Goal: Information Seeking & Learning: Learn about a topic

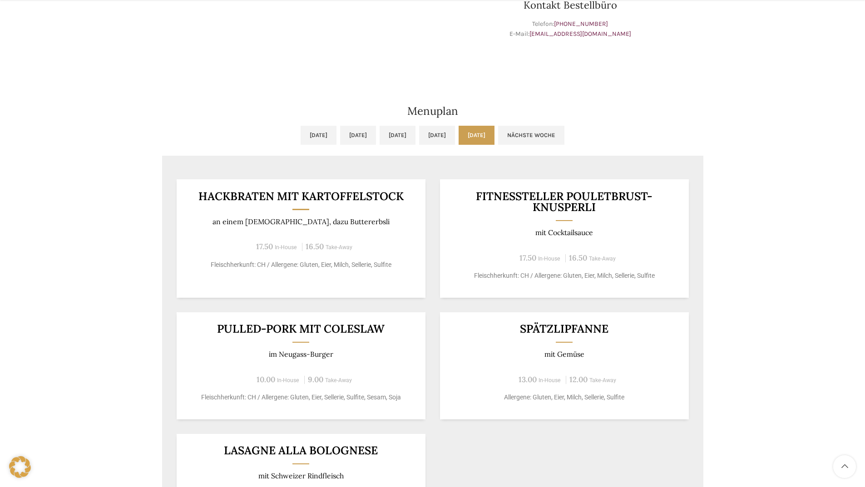
scroll to position [409, 0]
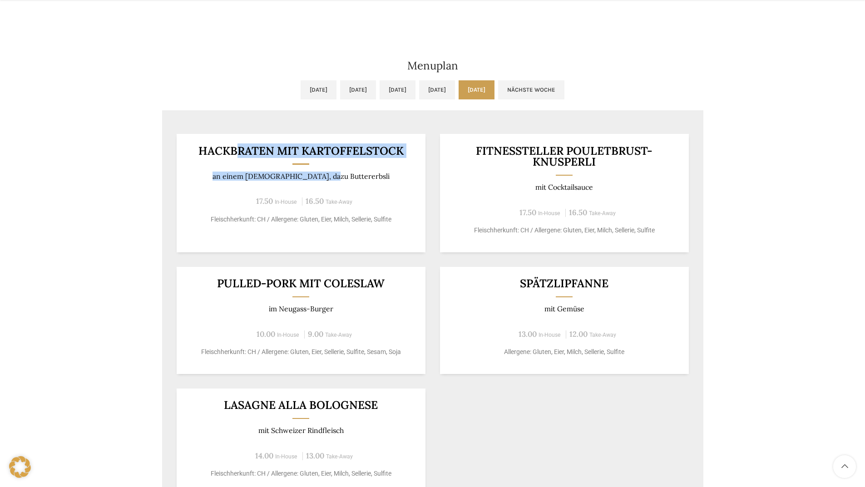
drag, startPoint x: 254, startPoint y: 149, endPoint x: 361, endPoint y: 177, distance: 110.1
click at [361, 177] on div "Hackbraten mit Kartoffelstock an einem Jus, dazu Buttererbsli 17.50 In-House 16…" at bounding box center [301, 193] width 249 height 119
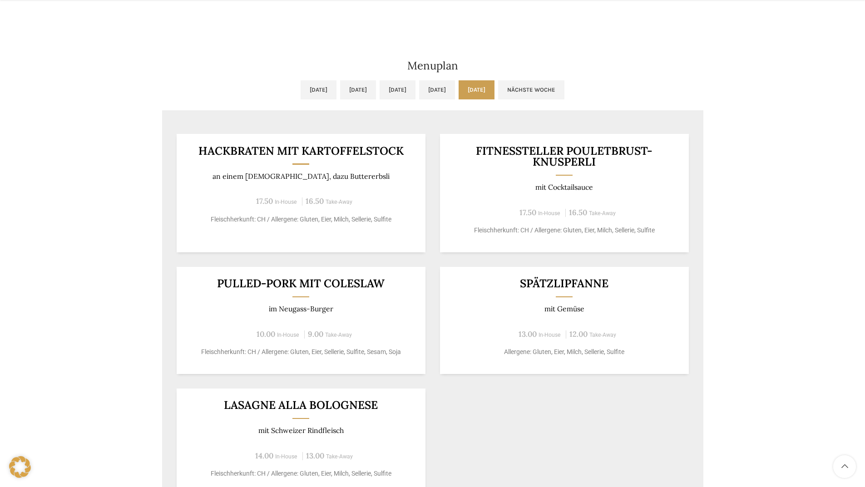
click at [118, 195] on div "Neudorf Beck & Café Wochentag ÖFFNUNGSZEITEN [DATE][GEOGRAPHIC_DATA][DATE] 06:3…" at bounding box center [432, 104] width 865 height 858
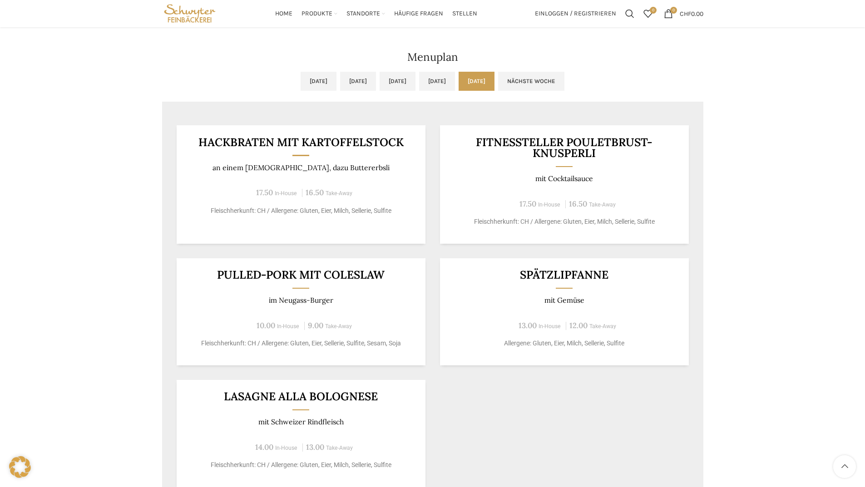
scroll to position [372, 0]
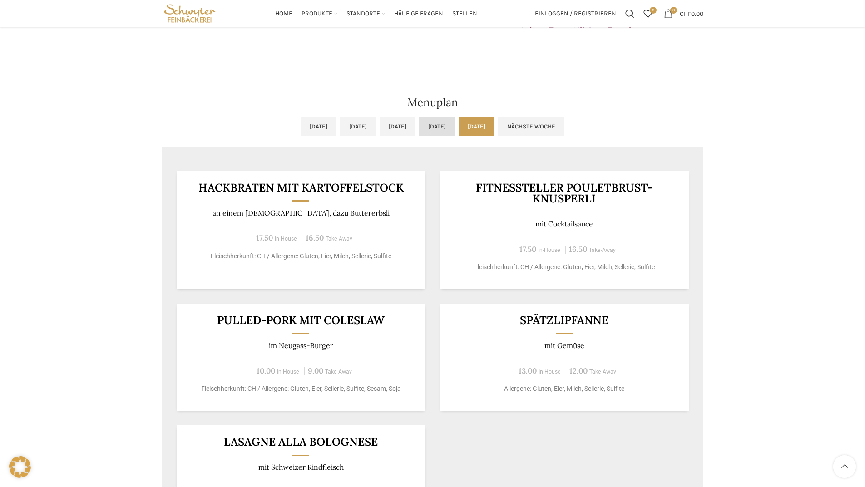
click at [446, 132] on link "[DATE]" at bounding box center [437, 126] width 36 height 19
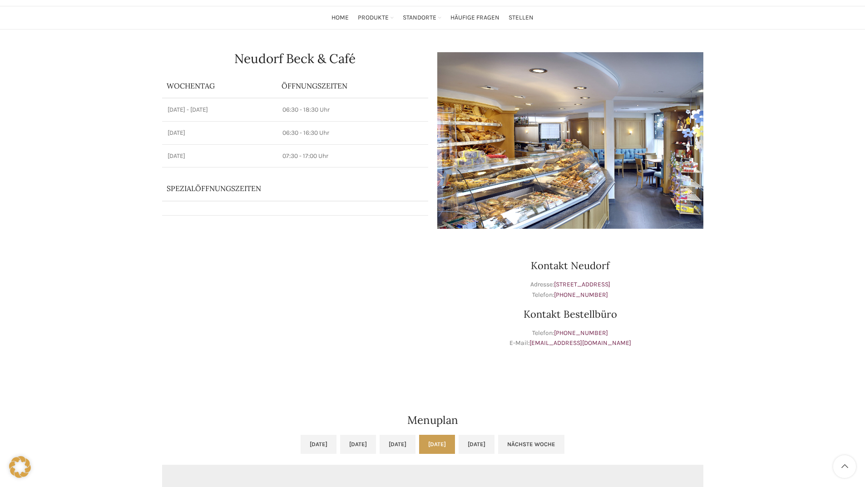
scroll to position [0, 0]
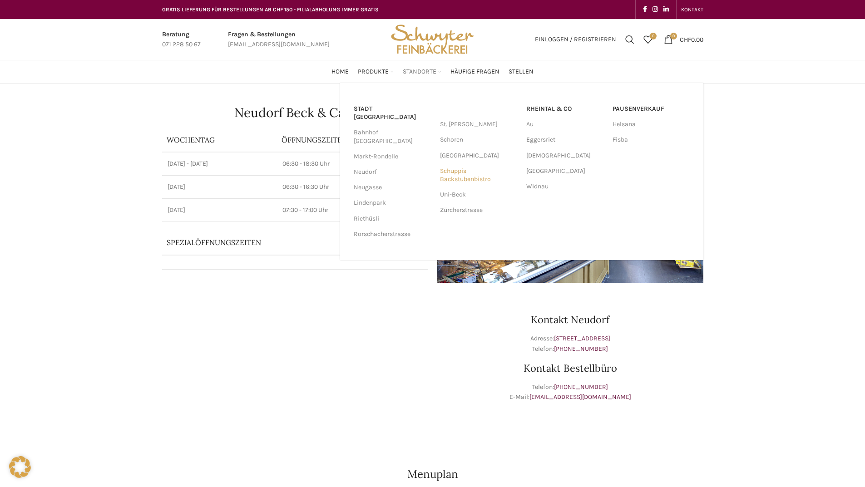
click at [457, 177] on link "Schuppis Backstubenbistro" at bounding box center [478, 175] width 77 height 24
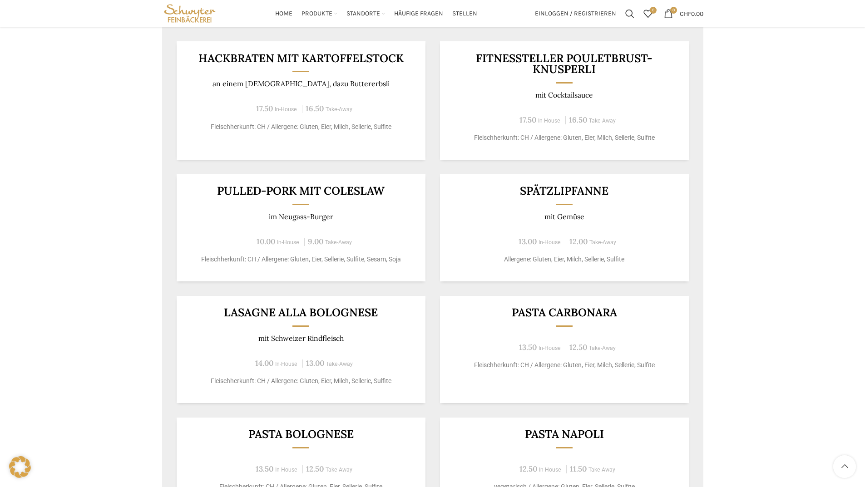
scroll to position [409, 0]
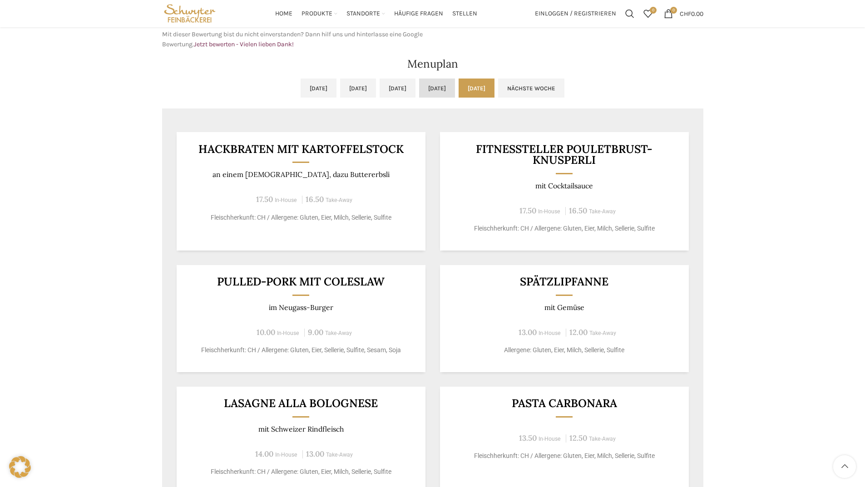
click at [455, 93] on link "[DATE]" at bounding box center [437, 88] width 36 height 19
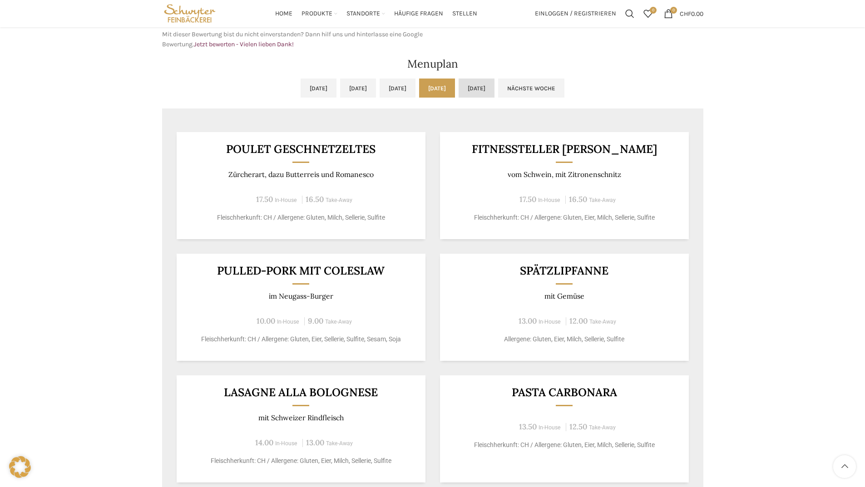
click at [494, 91] on link "[DATE]" at bounding box center [477, 88] width 36 height 19
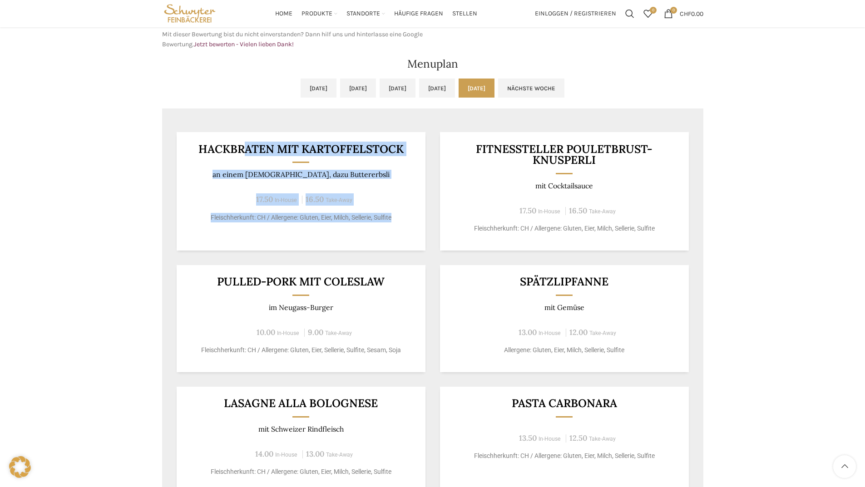
drag, startPoint x: 241, startPoint y: 147, endPoint x: 394, endPoint y: 221, distance: 170.0
click at [394, 221] on div "Hackbraten mit Kartoffelstock an einem Jus, dazu Buttererbsli 17.50 In-House 16…" at bounding box center [301, 191] width 249 height 119
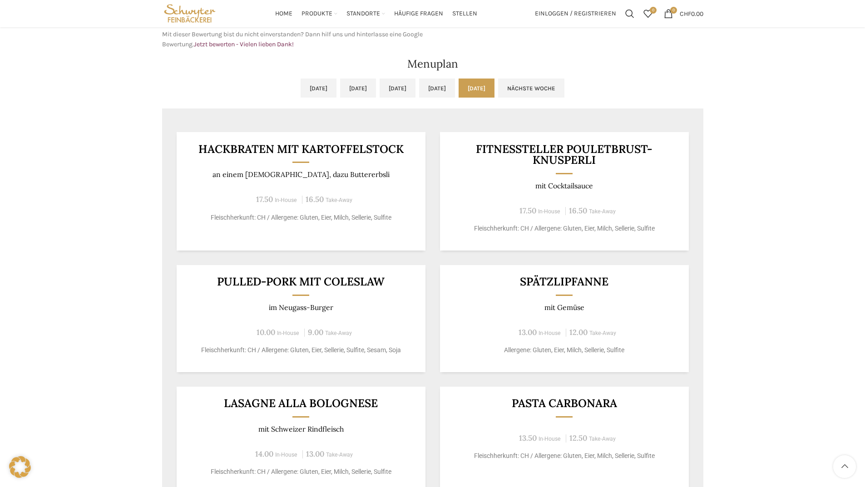
click at [499, 172] on div "Fitnessteller Pouletbrust-Knusperli mit Cocktailsauce 17.50 In-House 16.50 Take…" at bounding box center [564, 191] width 249 height 119
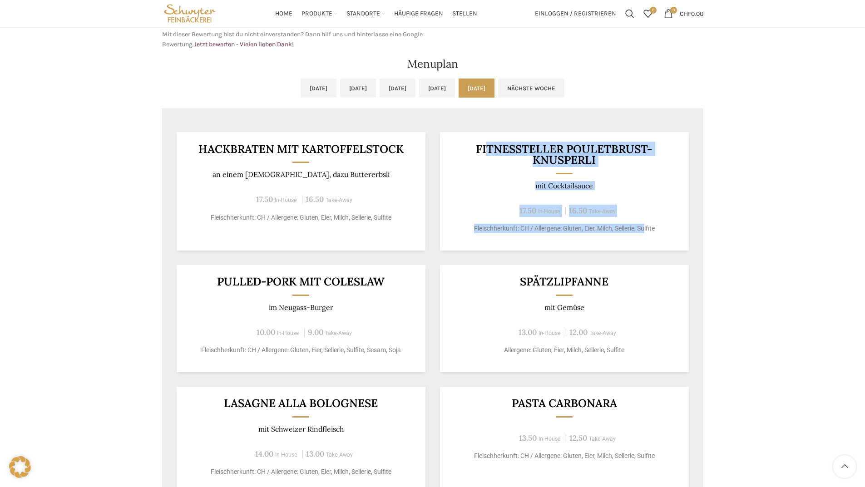
drag, startPoint x: 489, startPoint y: 144, endPoint x: 645, endPoint y: 242, distance: 185.1
click at [645, 242] on div "Fitnessteller Pouletbrust-Knusperli mit Cocktailsauce 17.50 In-House 16.50 Take…" at bounding box center [564, 191] width 249 height 119
click at [492, 197] on div "Fitnessteller Pouletbrust-Knusperli mit Cocktailsauce 17.50 In-House 16.50 Take…" at bounding box center [564, 191] width 249 height 119
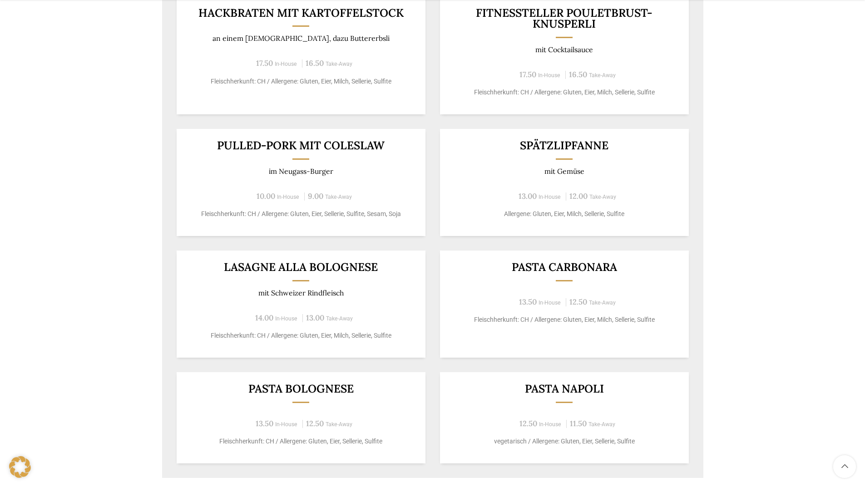
scroll to position [45, 0]
